Goal: Information Seeking & Learning: Learn about a topic

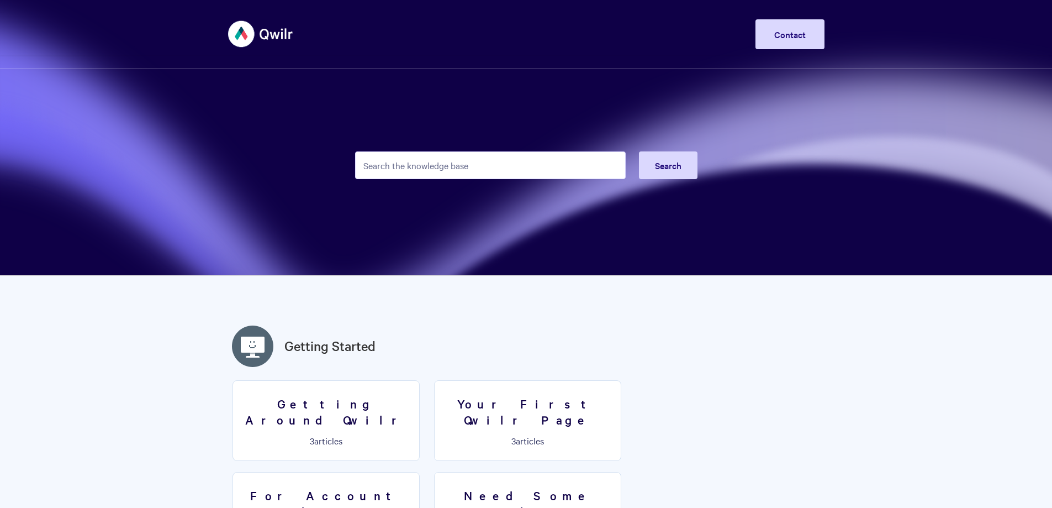
click at [446, 164] on input "Search the knowledge base" at bounding box center [490, 165] width 271 height 28
type input "forms"
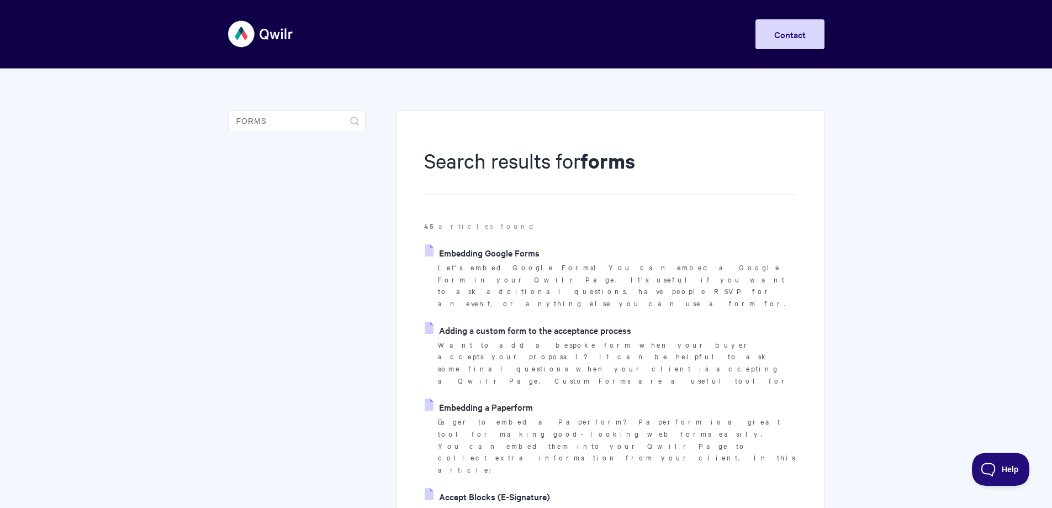
click at [544, 322] on link "Adding a custom form to the acceptance process" at bounding box center [528, 330] width 207 height 17
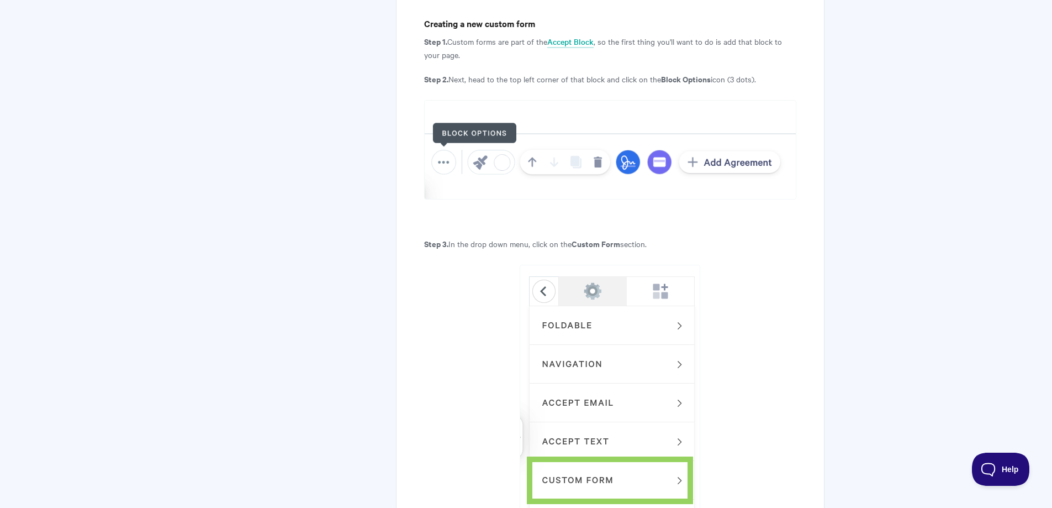
scroll to position [773, 0]
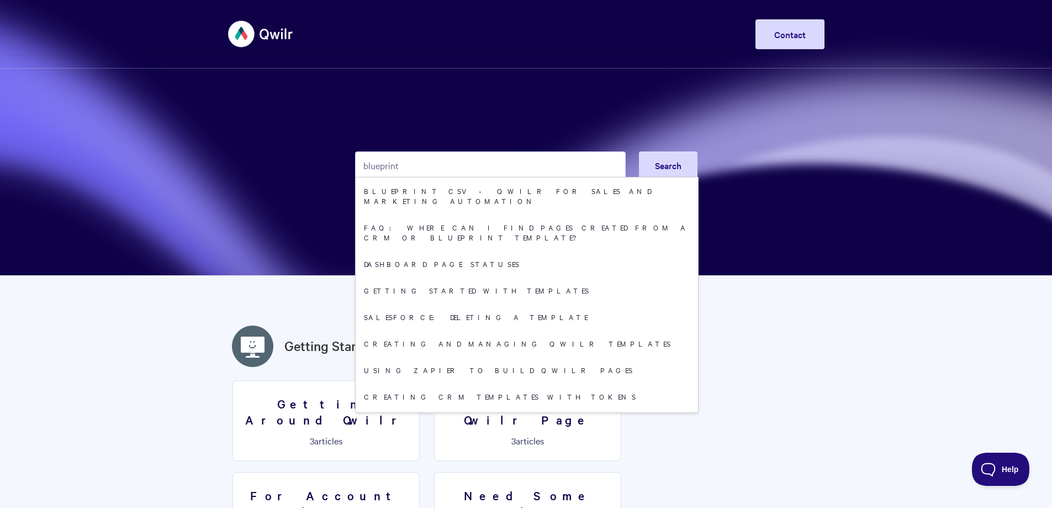
type input "blueprint"
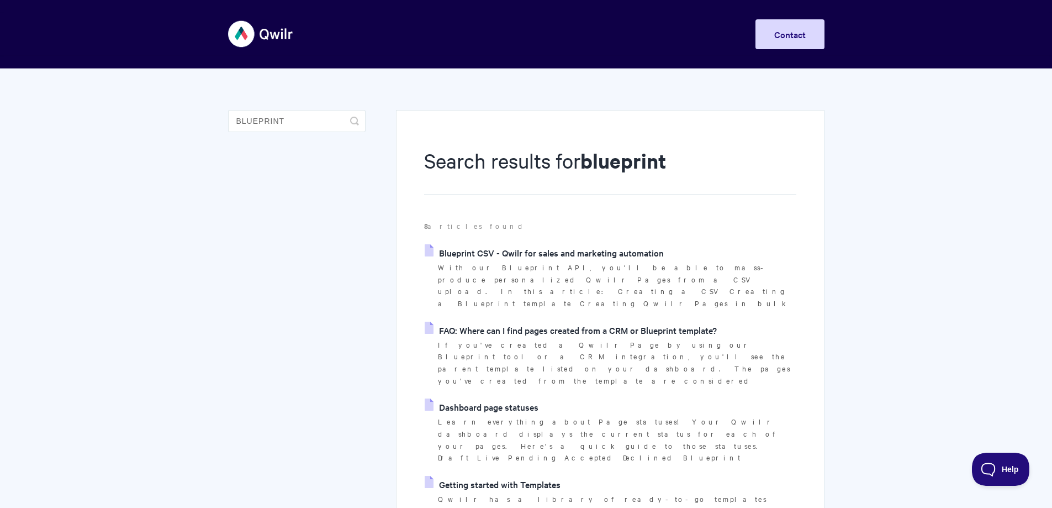
scroll to position [55, 0]
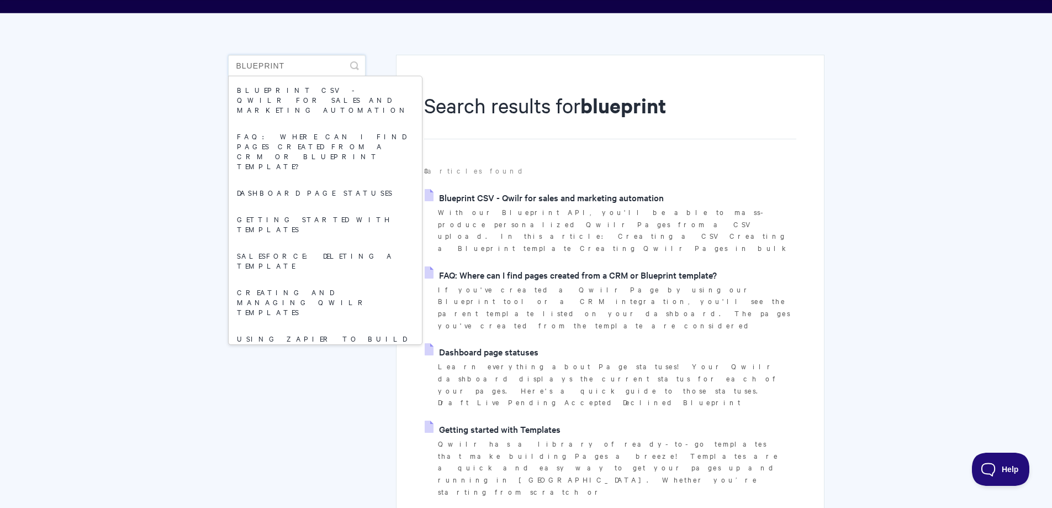
drag, startPoint x: 304, startPoint y: 68, endPoint x: 164, endPoint y: 64, distance: 140.9
click at [184, 66] on body "Toggle Navigation Home Getting Started Creating & Editing Pages Sharing & Analy…" at bounding box center [526, 455] width 1052 height 1021
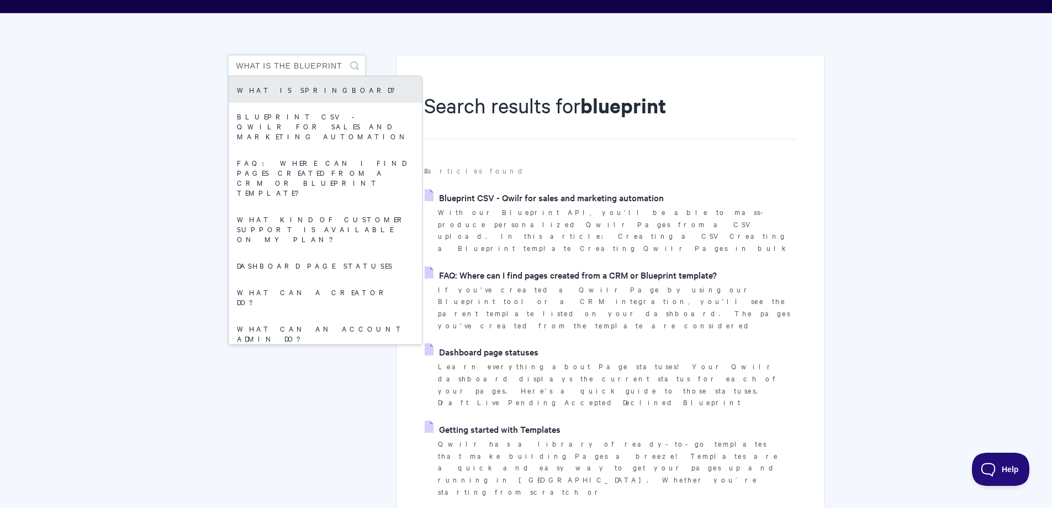
type input "what is the blueprint"
click at [294, 92] on link "What is Springboard?" at bounding box center [325, 89] width 193 height 27
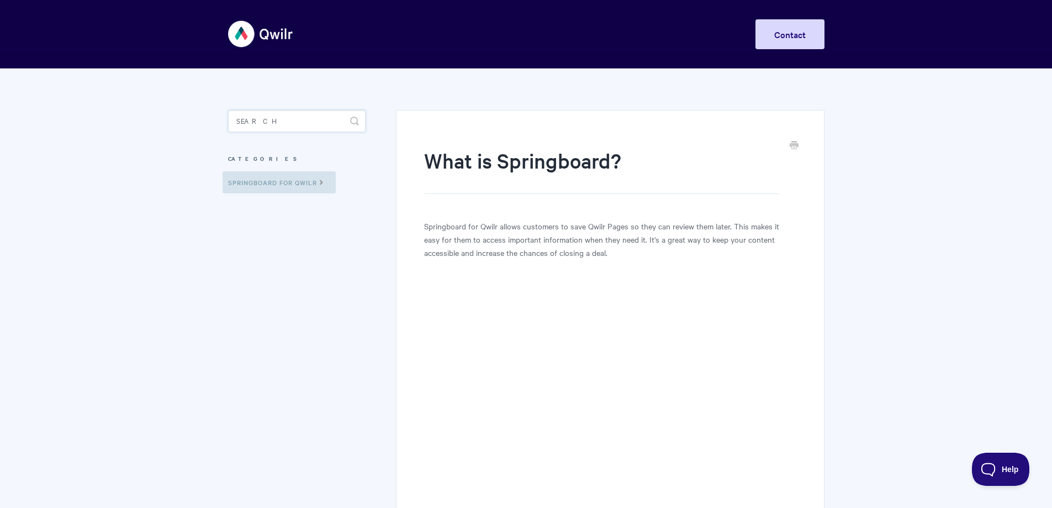
drag, startPoint x: 291, startPoint y: 117, endPoint x: 199, endPoint y: 125, distance: 92.1
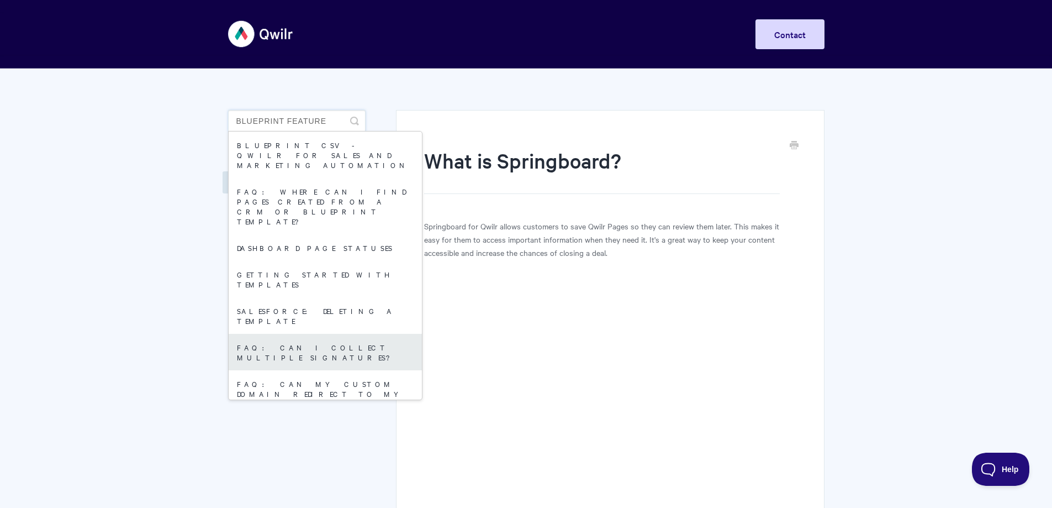
type input "blueprint feature"
click at [320, 334] on link "FAQ: Can I collect multiple signatures?" at bounding box center [325, 352] width 193 height 36
drag, startPoint x: 944, startPoint y: 214, endPoint x: 667, endPoint y: 49, distance: 322.5
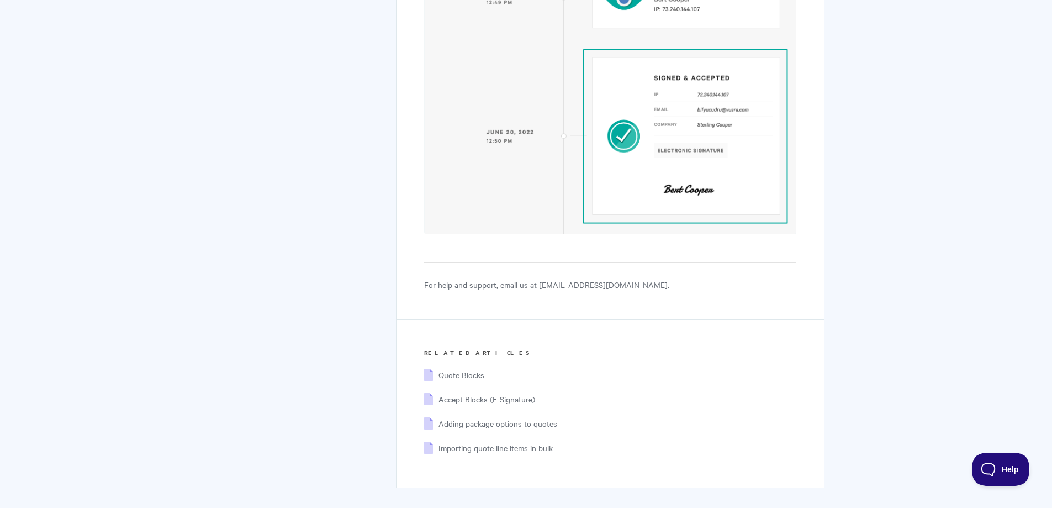
scroll to position [5278, 0]
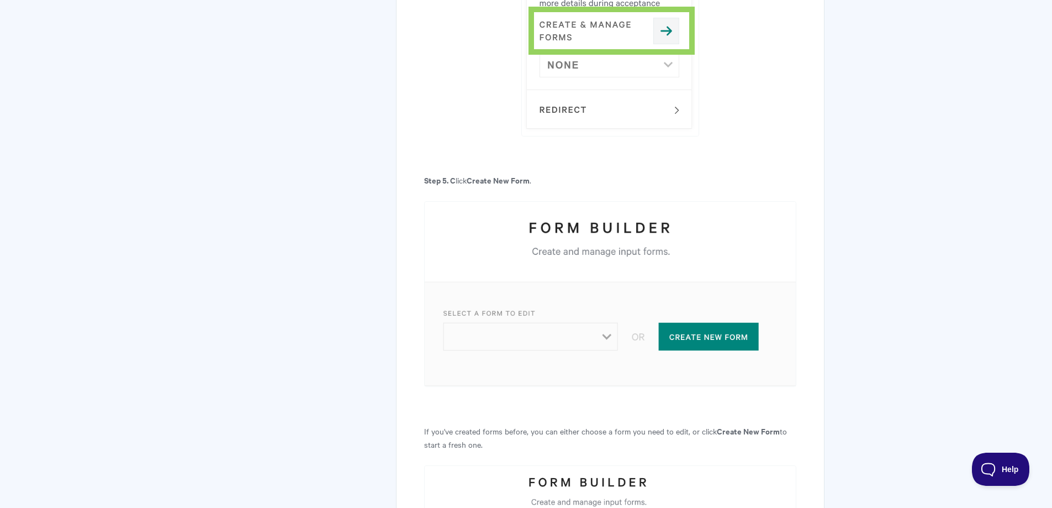
scroll to position [1657, 0]
